Goal: Transaction & Acquisition: Obtain resource

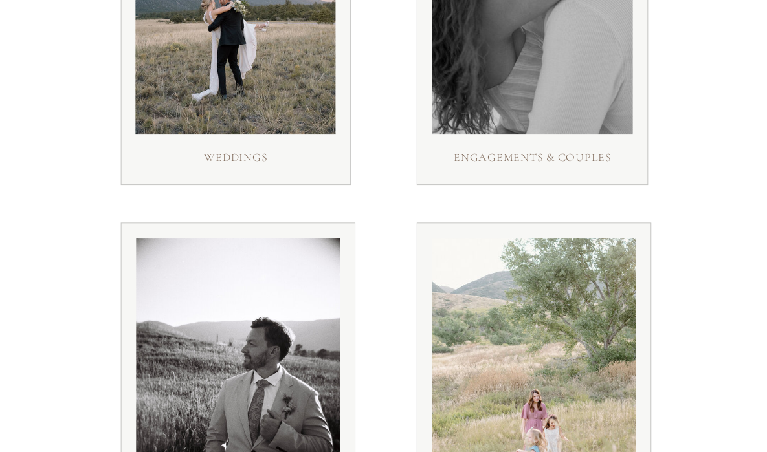
scroll to position [383, 0]
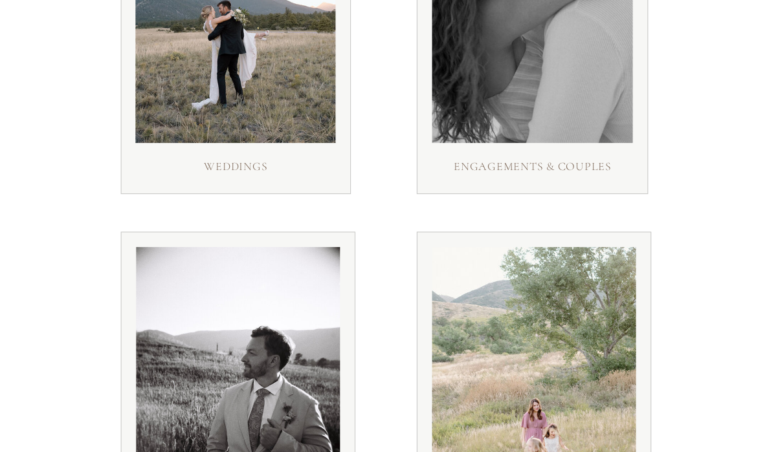
click at [252, 170] on h3 "weddings" at bounding box center [236, 169] width 106 height 24
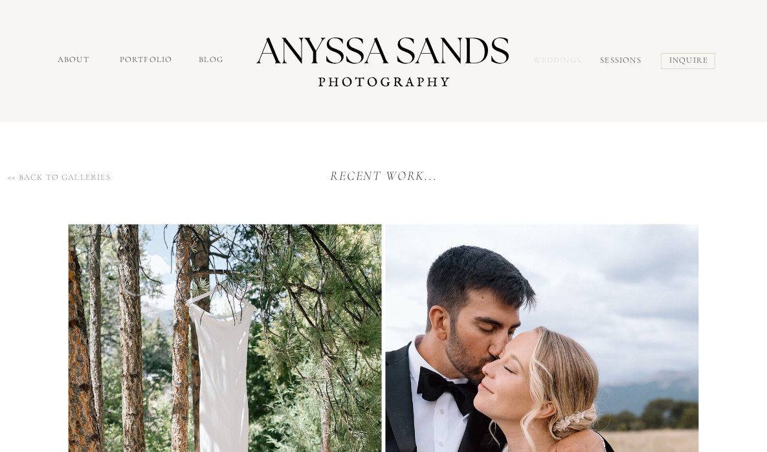
click at [556, 65] on nav "Weddings" at bounding box center [560, 61] width 54 height 15
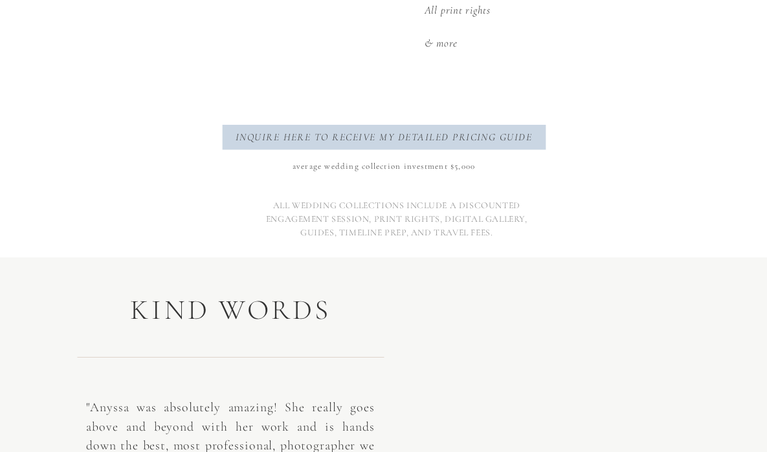
scroll to position [2057, 0]
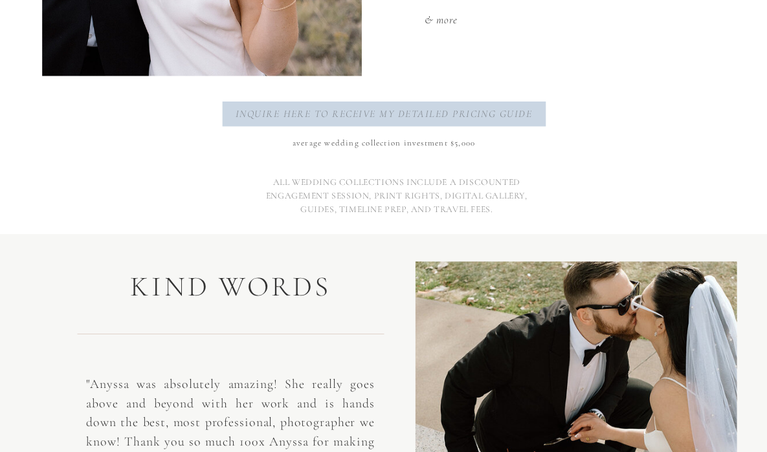
click at [391, 118] on p "inquire here to receive my detailed pricing guide" at bounding box center [383, 114] width 305 height 17
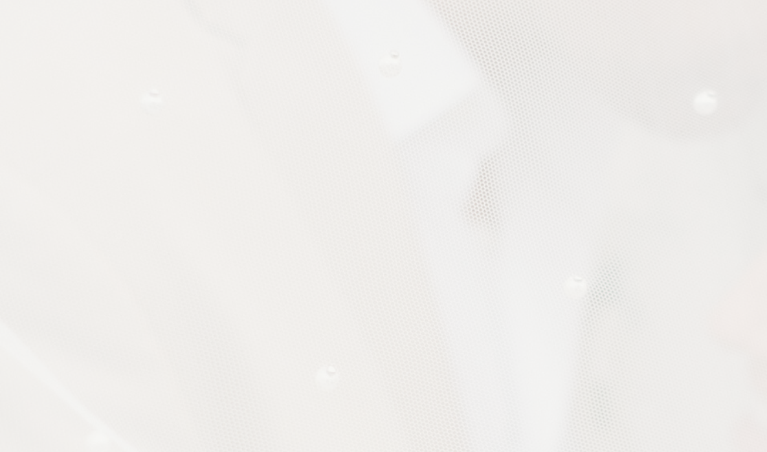
scroll to position [1042, 0]
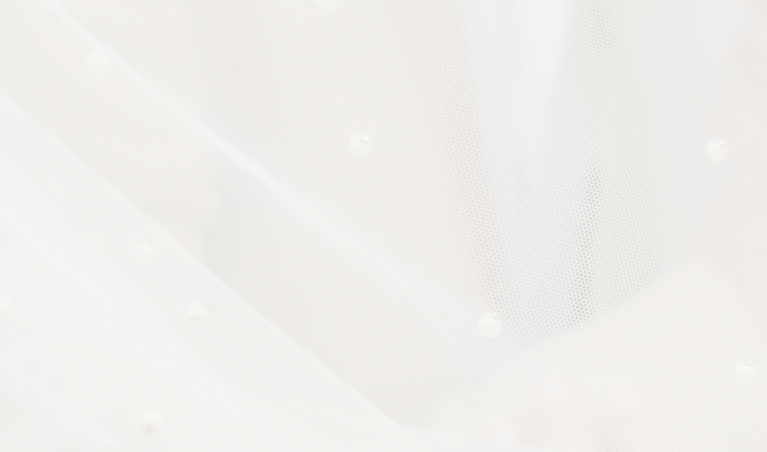
scroll to position [1411, 0]
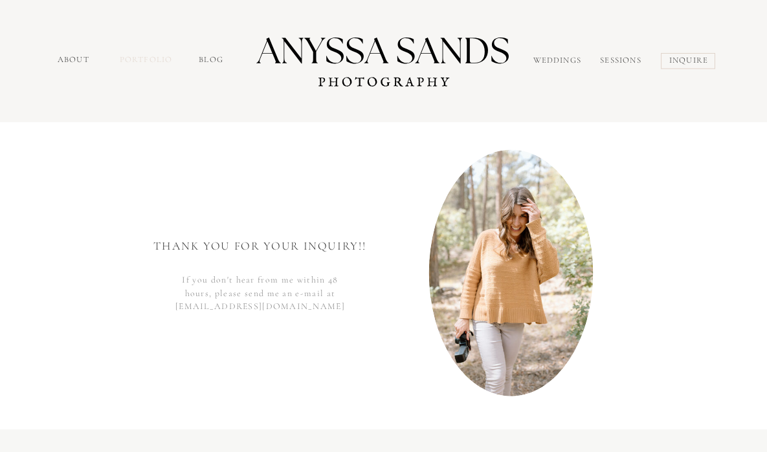
click at [159, 60] on nav "portfolio" at bounding box center [147, 61] width 55 height 15
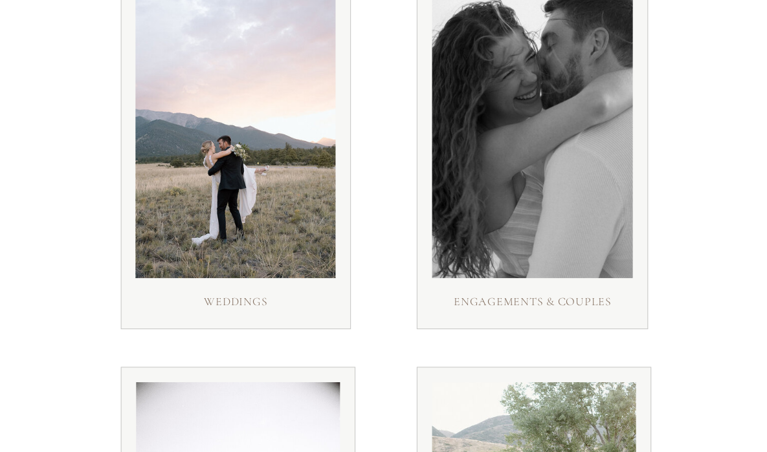
scroll to position [269, 0]
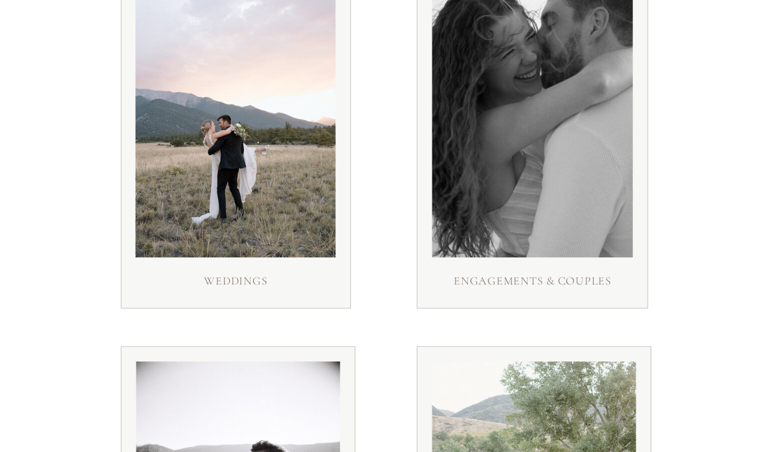
click at [219, 241] on div at bounding box center [235, 116] width 200 height 281
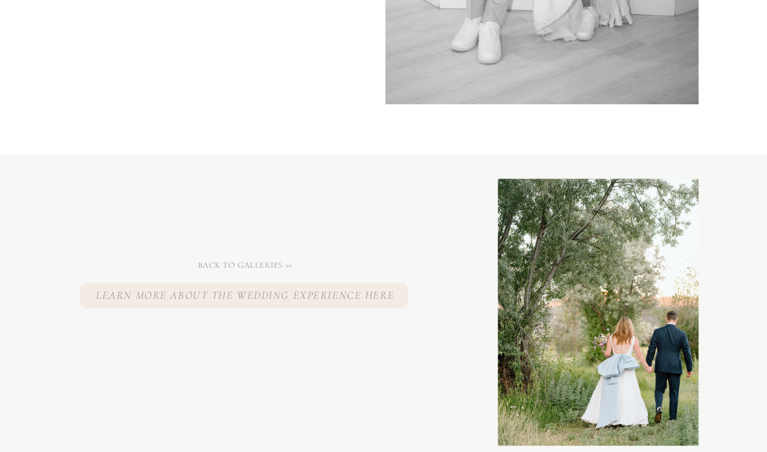
scroll to position [12299, 0]
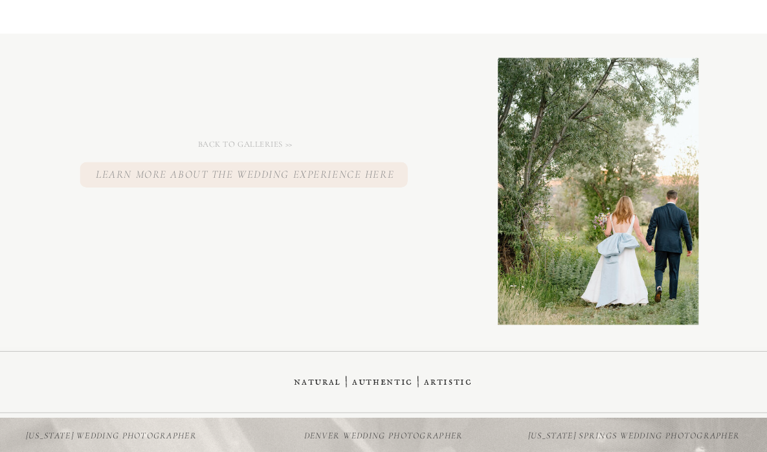
click at [260, 141] on h3 "Back to galleries >>" at bounding box center [244, 145] width 109 height 12
